Goal: Information Seeking & Learning: Learn about a topic

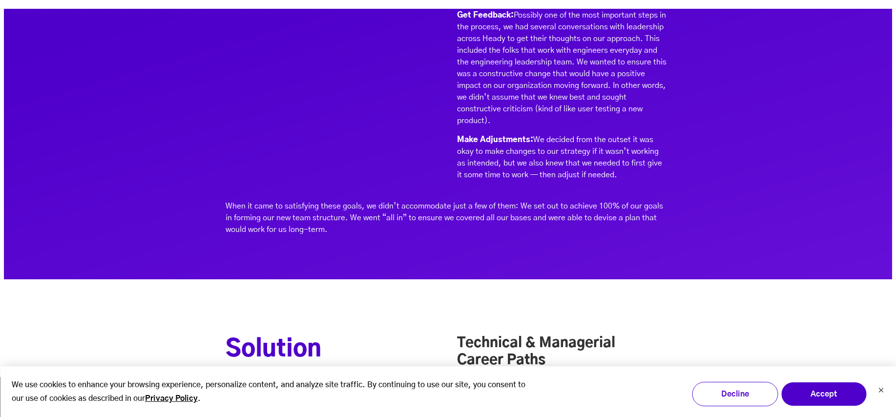
scroll to position [3862, 0]
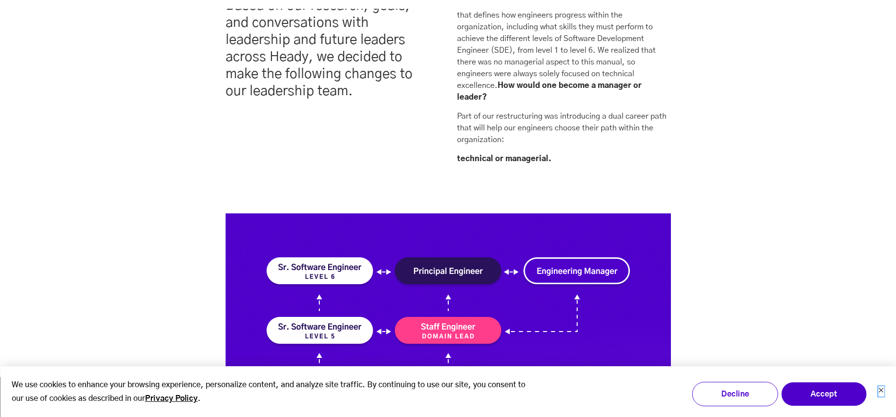
click at [883, 389] on icon "Dismiss cookie banner" at bounding box center [881, 390] width 6 height 6
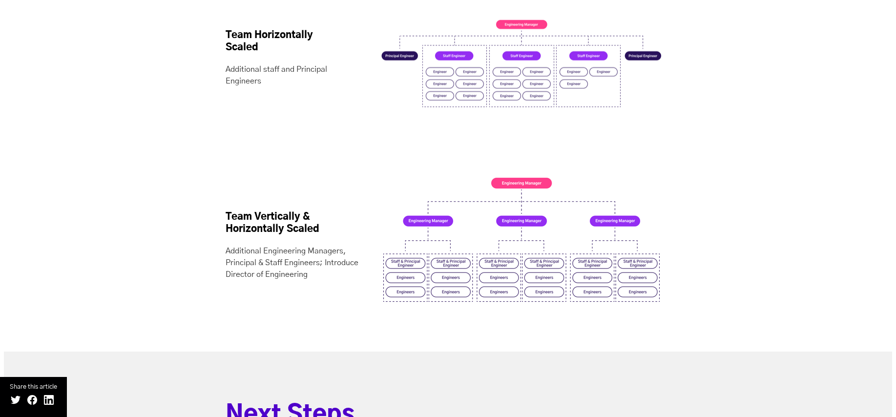
scroll to position [6984, 0]
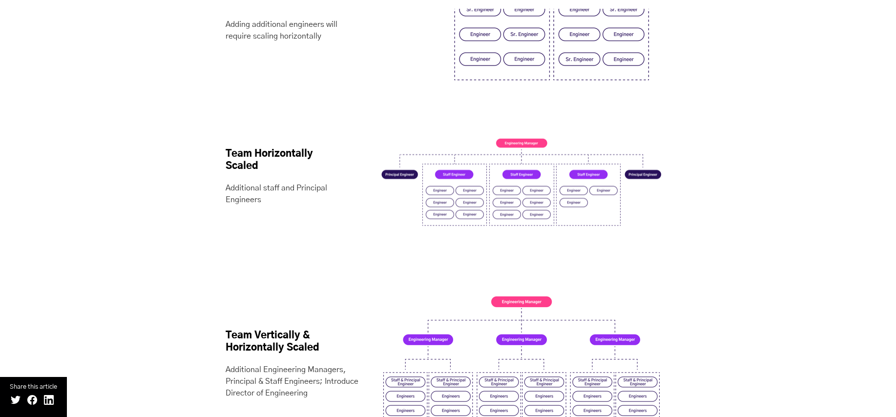
scroll to position [6846, 0]
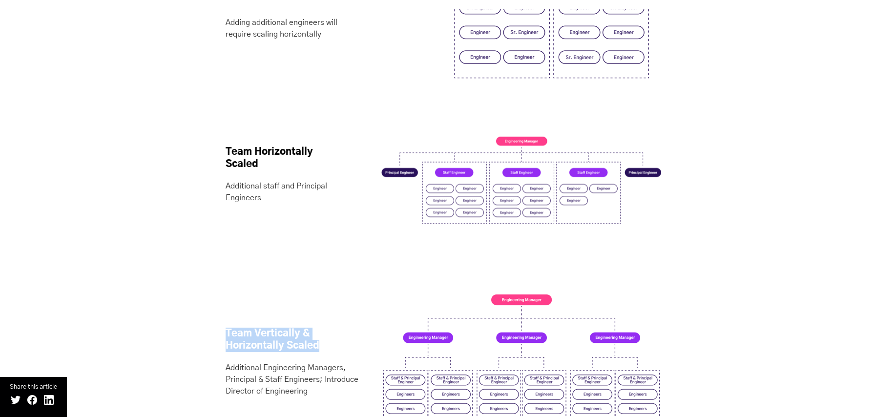
drag, startPoint x: 227, startPoint y: 285, endPoint x: 322, endPoint y: 303, distance: 96.4
click at [322, 303] on div "Team Vertically & Horizontally Scaled Additional Engineering Managers, Principa…" at bounding box center [448, 355] width 465 height 175
click at [322, 308] on h4 "Team Vertically & Horizontally Scaled" at bounding box center [283, 330] width 114 height 44
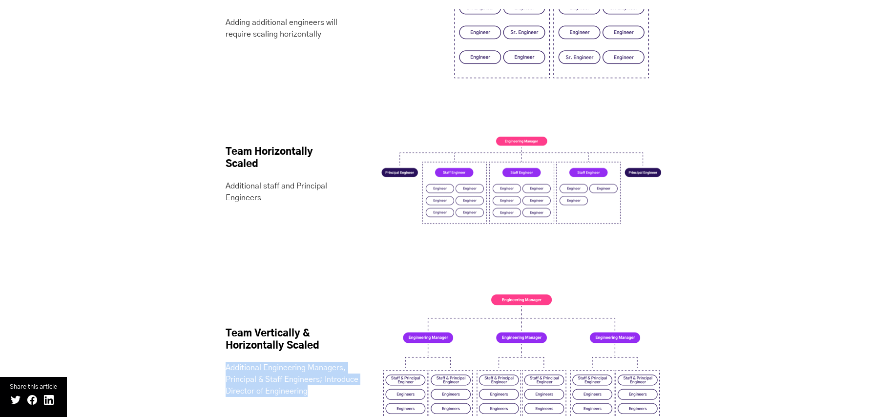
drag, startPoint x: 312, startPoint y: 342, endPoint x: 223, endPoint y: 317, distance: 91.8
click at [223, 317] on div "Team Vertically & Horizontally Scaled Additional Engineering Managers, Principa…" at bounding box center [448, 355] width 465 height 175
click at [227, 362] on p "Additional Engineering Managers, Principal & Staff Engineers; Introduce Directo…" at bounding box center [293, 379] width 134 height 35
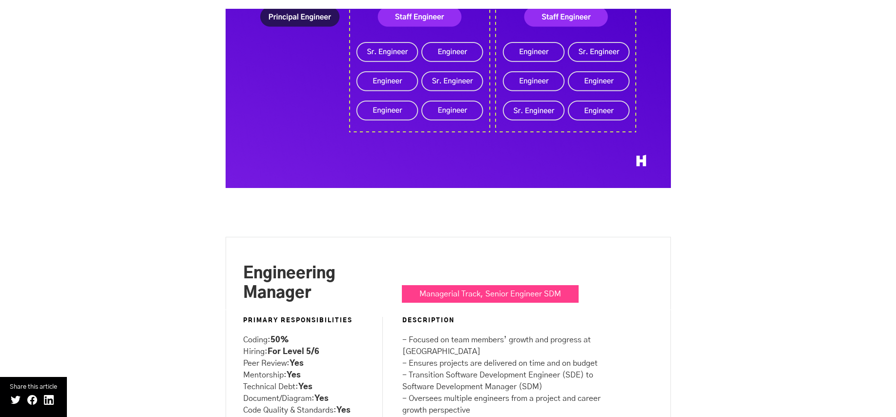
scroll to position [5181, 0]
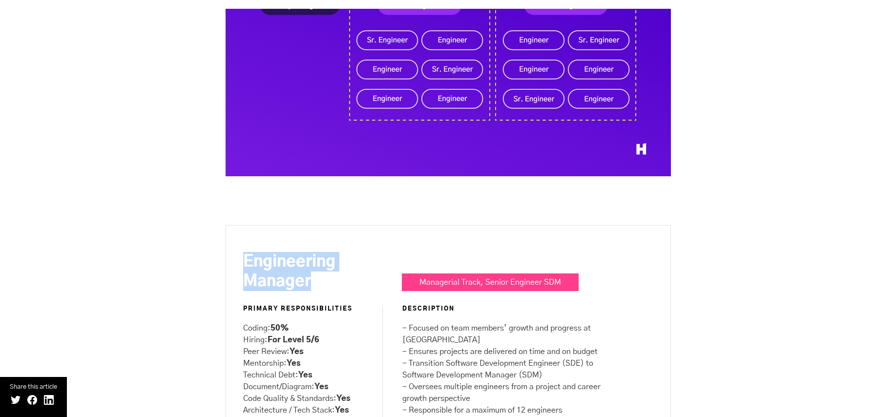
drag, startPoint x: 317, startPoint y: 224, endPoint x: 237, endPoint y: 214, distance: 80.1
click at [235, 225] on div "Engineering Manager Managerial Track, Senior Engineer SDM" at bounding box center [448, 261] width 445 height 73
click at [454, 322] on p "- Focused on team members’ growth and progress at Heady - Ensures projects are …" at bounding box center [512, 386] width 221 height 129
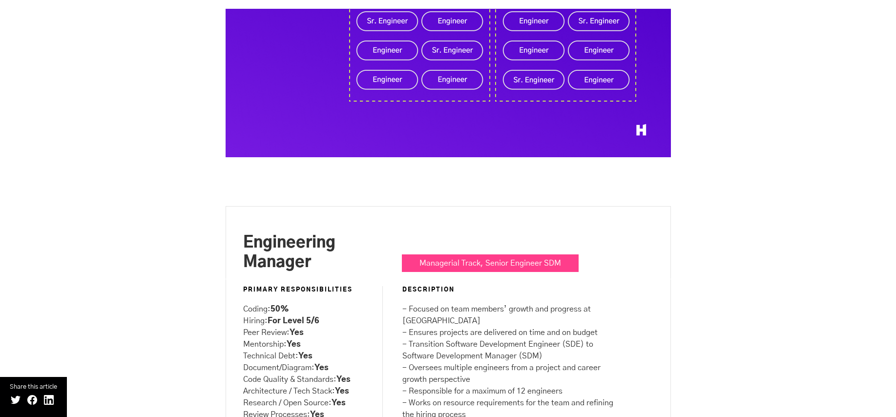
scroll to position [5200, 0]
drag, startPoint x: 568, startPoint y: 361, endPoint x: 388, endPoint y: 246, distance: 213.9
click at [388, 286] on div "Description - Focused on team members’ growth and progress at Heady - Ensures p…" at bounding box center [517, 365] width 271 height 158
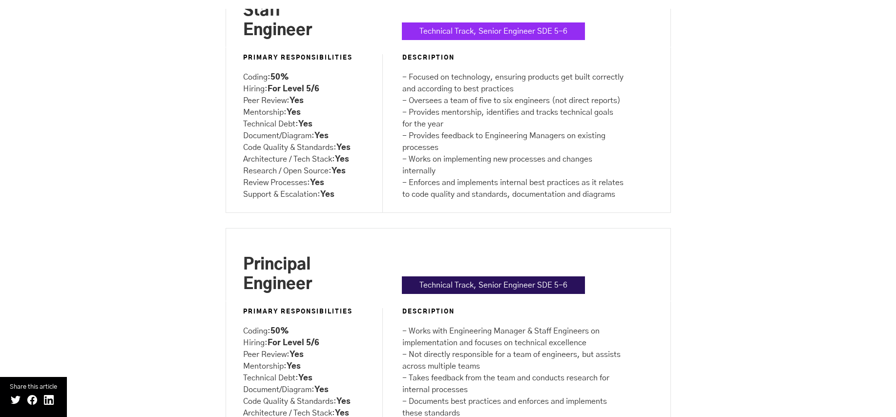
scroll to position [5710, 0]
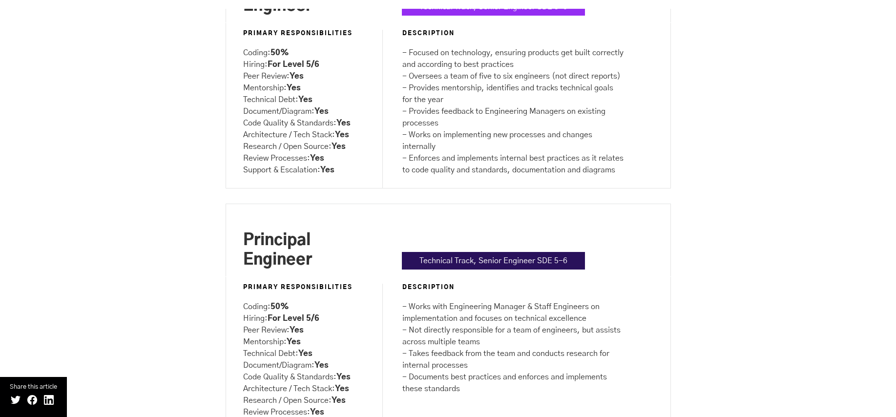
drag, startPoint x: 465, startPoint y: 357, endPoint x: 380, endPoint y: 276, distance: 117.8
click at [380, 277] on div "Primary Responsibilities Coding: 50% Hiring: For Level 5/6 Peer Review: Yes Men…" at bounding box center [448, 360] width 445 height 166
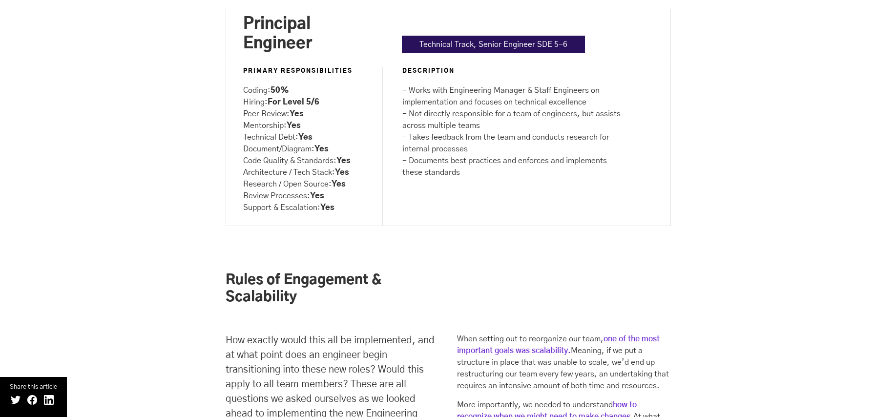
scroll to position [5929, 0]
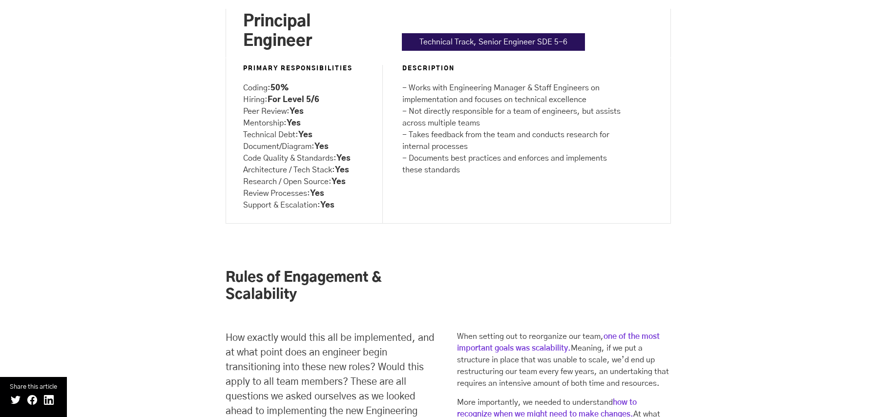
click at [478, 161] on div "DESCRIPTION - Works with Engineering Manager & Staff Engineers on implementatio…" at bounding box center [517, 144] width 271 height 158
click at [480, 131] on p "- Works with Engineering Manager & Staff Engineers on implementation and focuse…" at bounding box center [512, 129] width 221 height 94
drag, startPoint x: 477, startPoint y: 137, endPoint x: 395, endPoint y: 55, distance: 116.0
click at [395, 65] on div "DESCRIPTION - Works with Engineering Manager & Staff Engineers on implementatio…" at bounding box center [517, 144] width 271 height 158
click at [462, 112] on p "- Works with Engineering Manager & Staff Engineers on implementation and focuse…" at bounding box center [512, 129] width 221 height 94
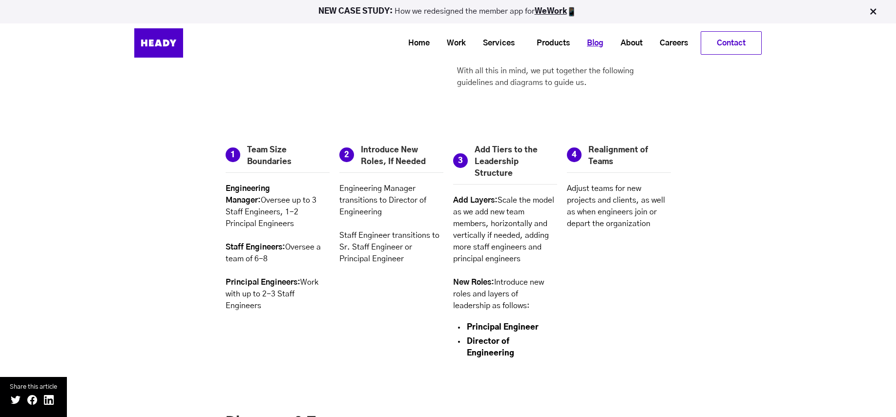
scroll to position [6313, 0]
